Goal: Use online tool/utility: Utilize a website feature to perform a specific function

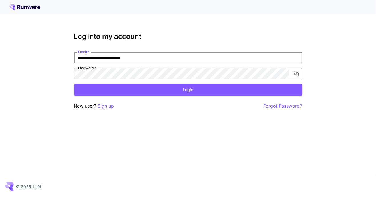
type input "**********"
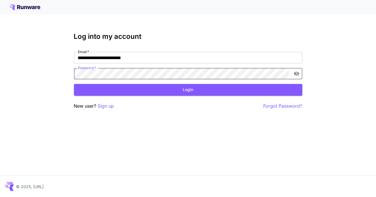
click at [301, 72] on button "toggle password visibility" at bounding box center [297, 74] width 10 height 10
click at [181, 85] on button "Login" at bounding box center [188, 90] width 229 height 12
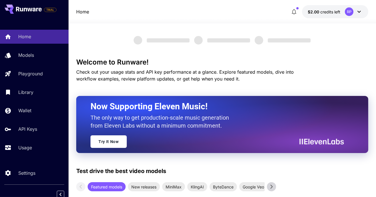
click at [47, 93] on div "Library" at bounding box center [41, 92] width 46 height 7
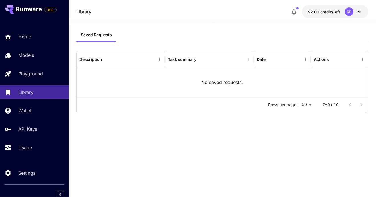
click at [46, 72] on div "Playground" at bounding box center [41, 73] width 46 height 7
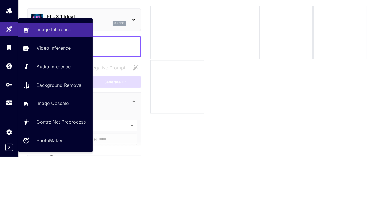
click at [134, 62] on icon at bounding box center [134, 60] width 7 height 7
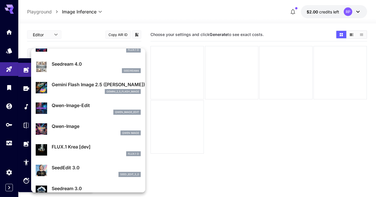
scroll to position [34, 0]
click at [122, 89] on p "gemini_2_5_flash_image" at bounding box center [123, 91] width 33 height 4
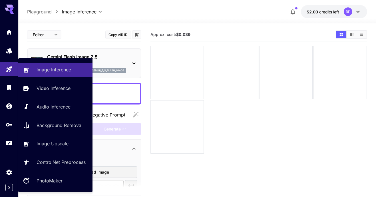
click at [126, 90] on textarea "Negative Prompt" at bounding box center [84, 94] width 106 height 14
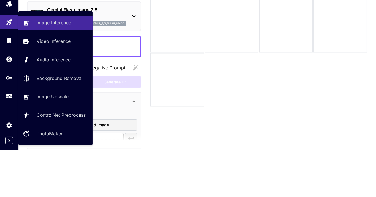
click at [189, 83] on div at bounding box center [177, 72] width 53 height 53
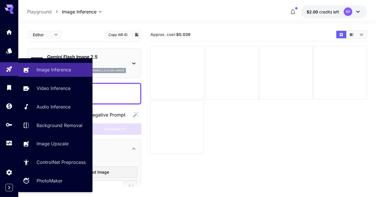
click at [10, 67] on icon "Playground" at bounding box center [8, 69] width 5 height 5
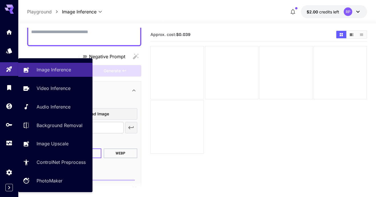
scroll to position [68, 0]
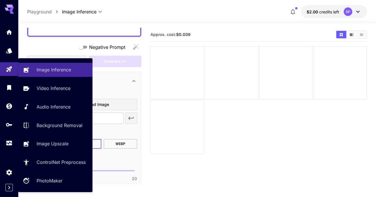
click at [65, 71] on p "Image Inference" at bounding box center [54, 69] width 35 height 7
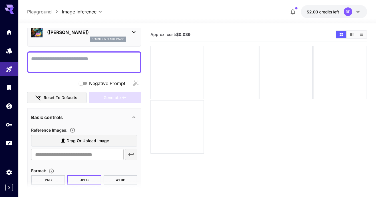
scroll to position [27, 0]
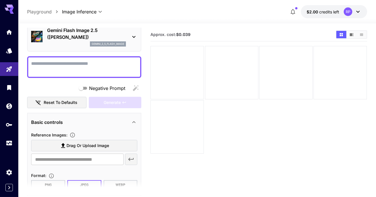
click at [100, 70] on textarea "Negative Prompt" at bounding box center [84, 67] width 106 height 14
paste textarea "**********"
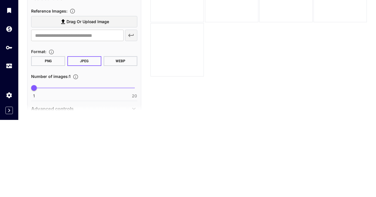
scroll to position [135, 0]
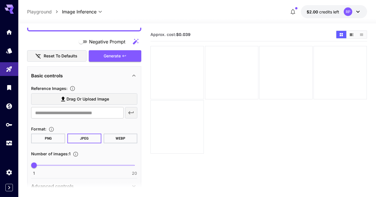
type textarea "**********"
click at [131, 56] on button "Generate" at bounding box center [115, 56] width 53 height 12
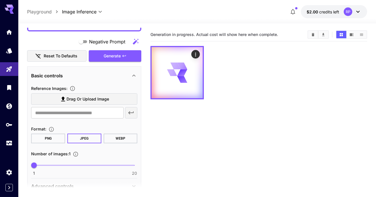
click at [322, 11] on span "credits left" at bounding box center [329, 11] width 20 height 5
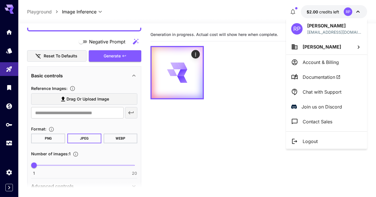
click at [254, 93] on div at bounding box center [188, 98] width 376 height 197
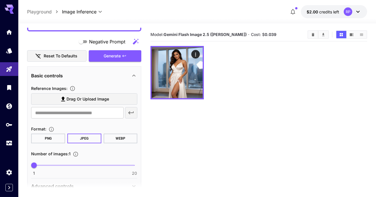
click at [185, 85] on img at bounding box center [177, 72] width 51 height 51
click at [0, 0] on icon "Open in fullscreen" at bounding box center [0, 0] width 0 height 0
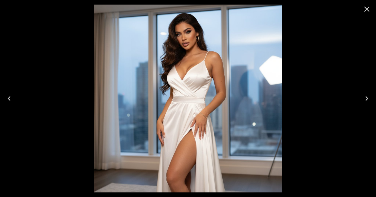
click at [347, 69] on div at bounding box center [188, 98] width 376 height 197
click at [365, 15] on button "Close" at bounding box center [367, 9] width 14 height 14
